Goal: Navigation & Orientation: Find specific page/section

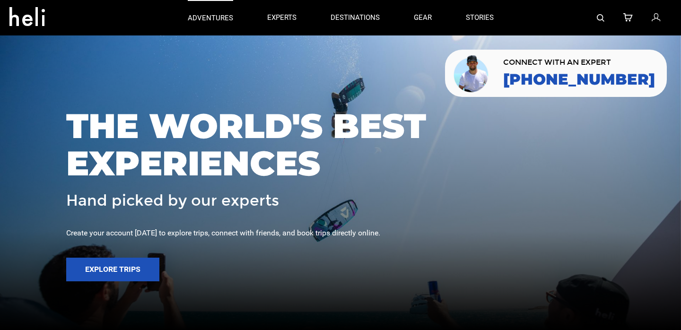
click at [205, 11] on link "adventures" at bounding box center [210, 17] width 45 height 35
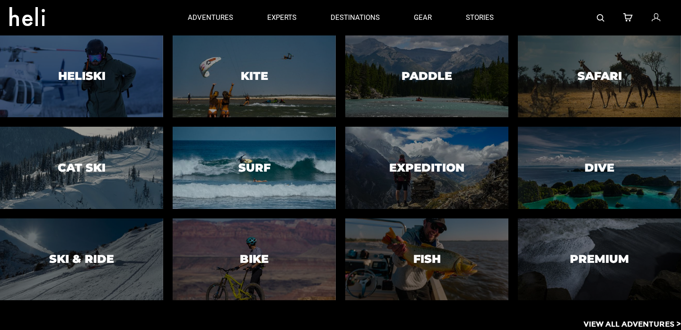
click at [254, 170] on h3 "Surf" at bounding box center [254, 168] width 32 height 12
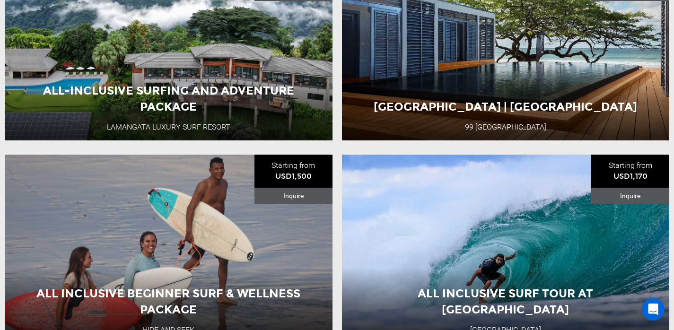
scroll to position [1680, 0]
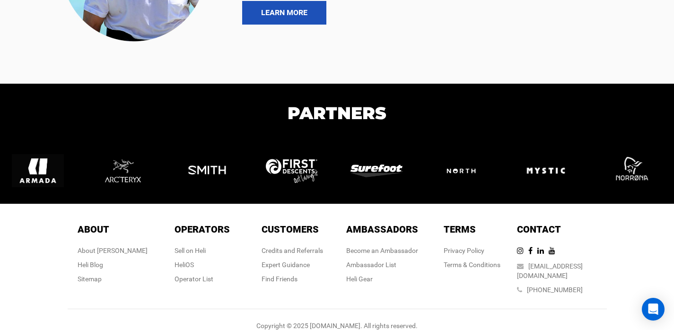
scroll to position [2048, 0]
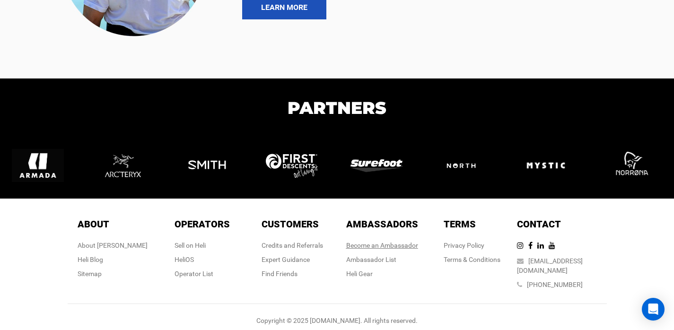
click at [365, 247] on link "Become an Ambassador" at bounding box center [382, 246] width 72 height 8
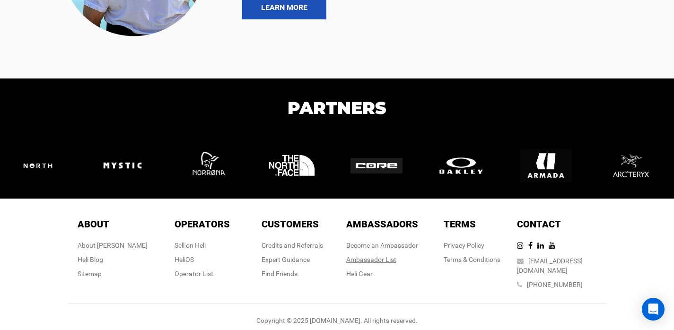
click at [374, 260] on div "Ambassador List" at bounding box center [382, 259] width 72 height 9
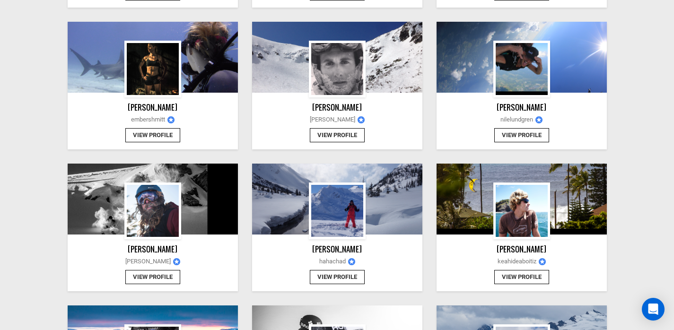
scroll to position [682, 0]
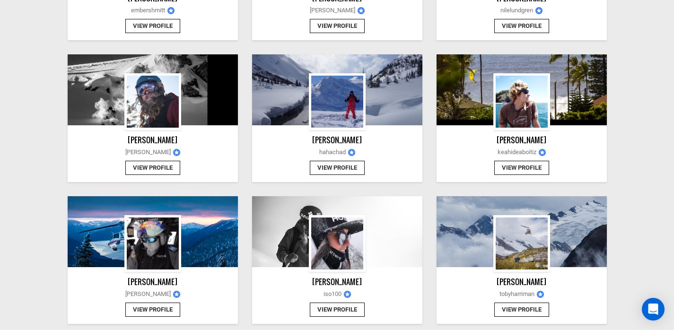
click at [173, 167] on button "View Profile" at bounding box center [152, 168] width 55 height 15
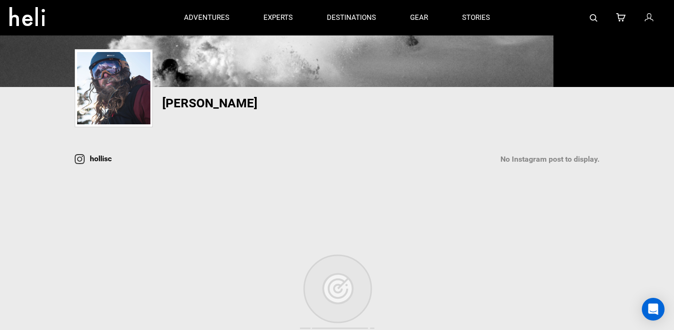
scroll to position [196, 0]
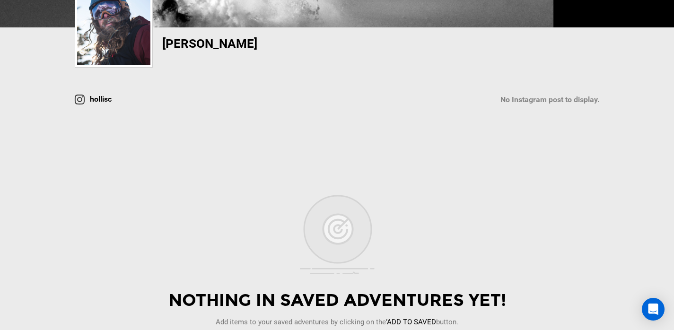
click at [88, 102] on div "hollisc No Instagram post to display." at bounding box center [337, 100] width 539 height 12
click at [91, 99] on span "hollisc" at bounding box center [101, 99] width 22 height 9
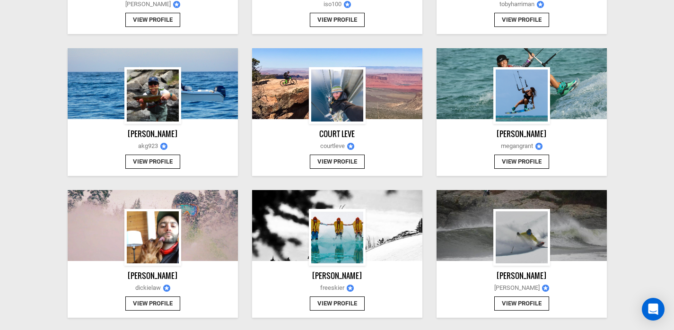
scroll to position [1139, 0]
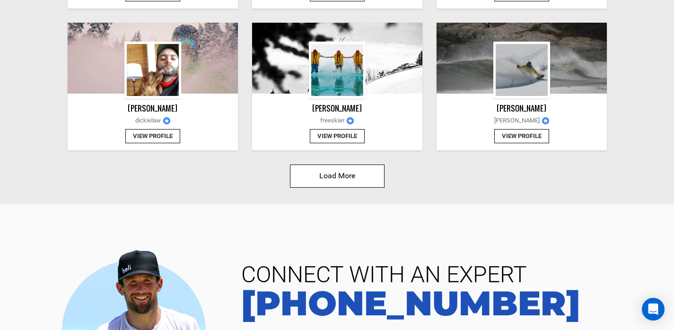
click at [354, 180] on button "Load More" at bounding box center [337, 176] width 95 height 23
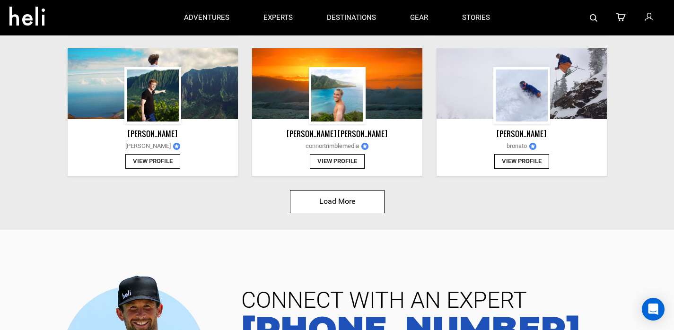
scroll to position [2248, 0]
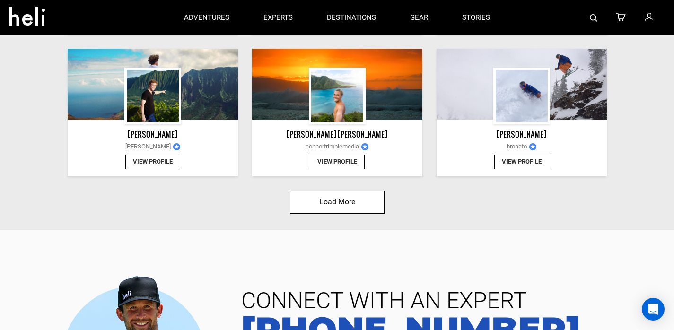
click at [330, 199] on button "Load More" at bounding box center [337, 202] width 95 height 23
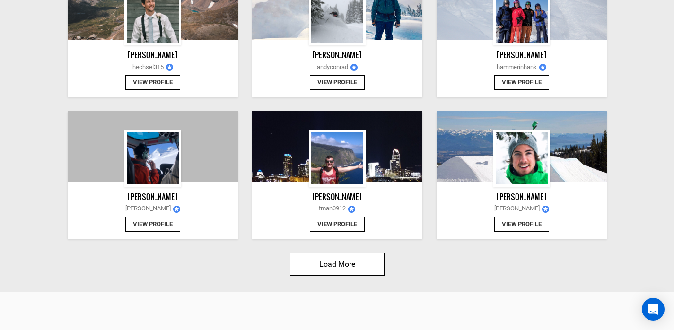
scroll to position [3394, 0]
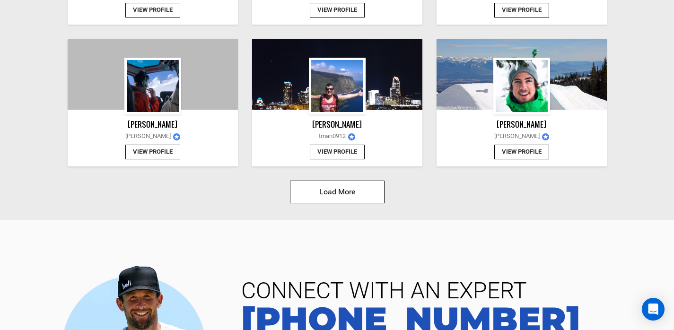
scroll to position [2248, 0]
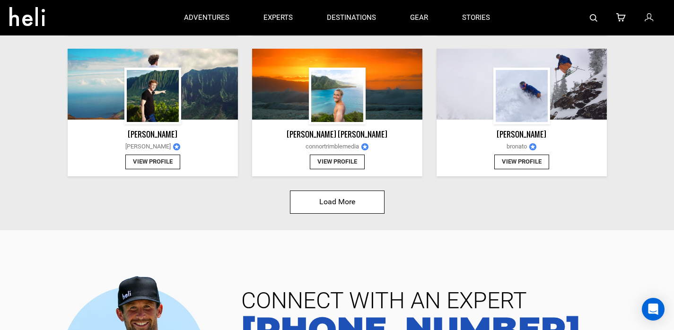
scroll to position [1139, 0]
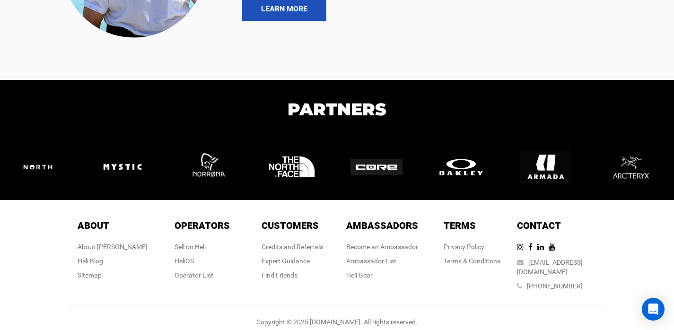
scroll to position [2048, 0]
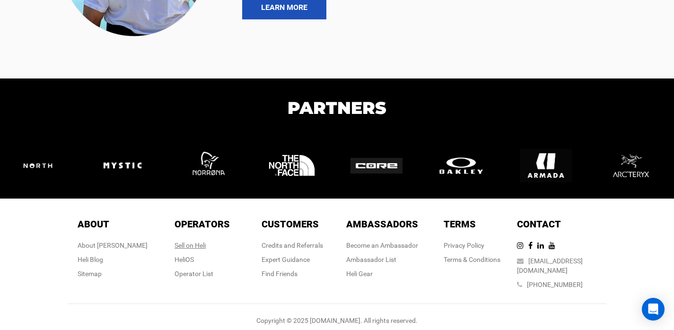
click at [194, 245] on div "Sell on Heli" at bounding box center [202, 245] width 55 height 9
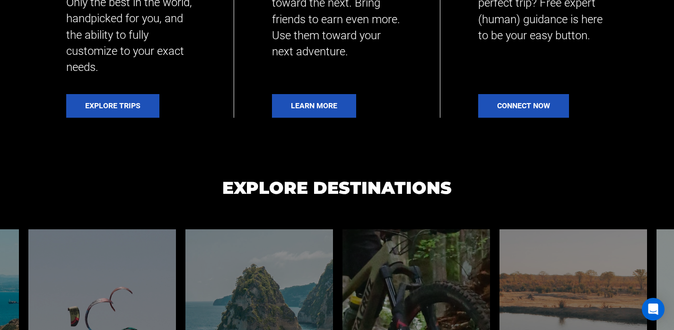
scroll to position [489, 0]
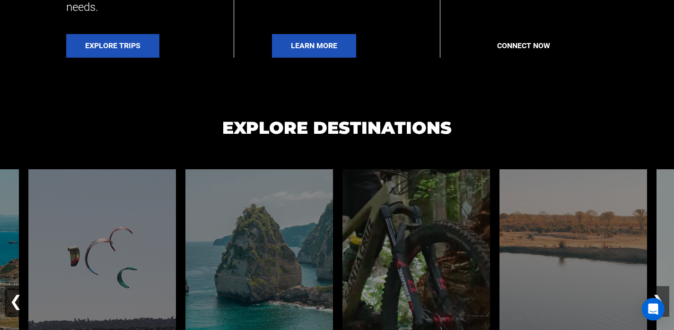
click at [508, 52] on link "Connect Now" at bounding box center [523, 46] width 91 height 24
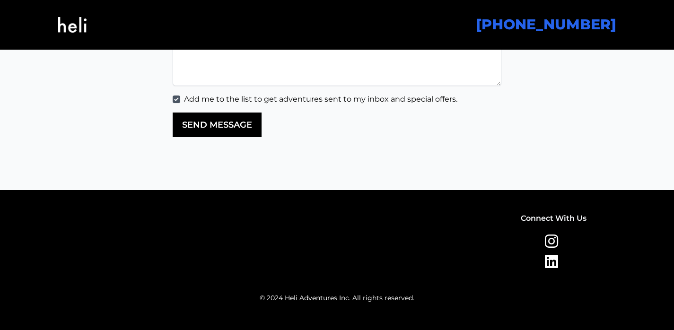
scroll to position [2329, 0]
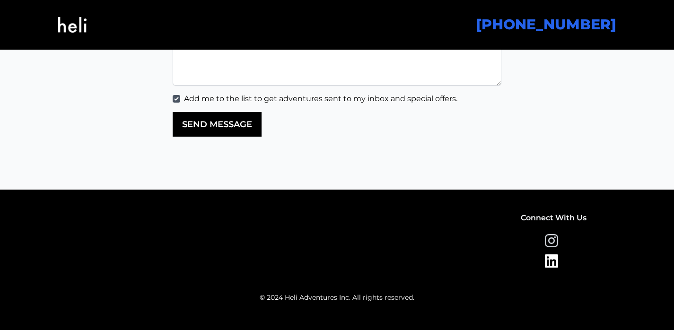
click at [551, 240] on icon at bounding box center [553, 240] width 17 height 15
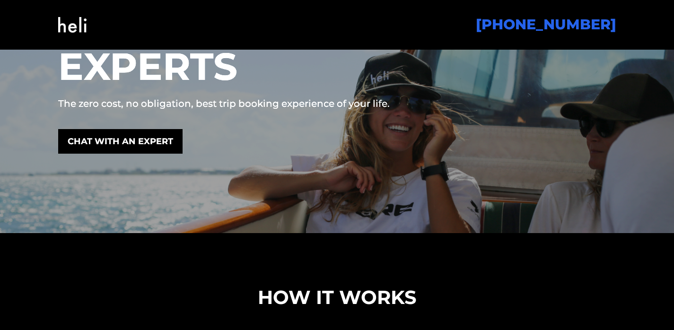
scroll to position [0, 0]
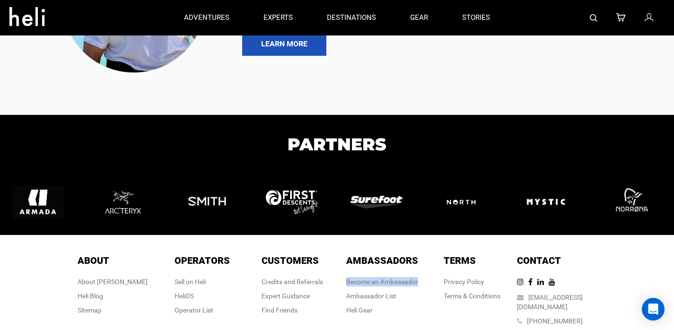
scroll to position [1875, 0]
